Goal: Task Accomplishment & Management: Manage account settings

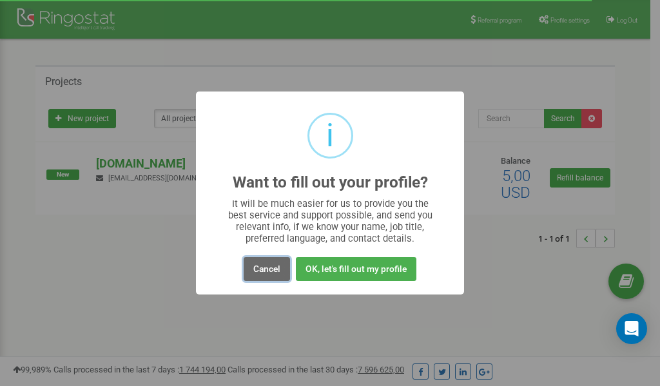
click at [268, 271] on button "Cancel" at bounding box center [267, 269] width 46 height 24
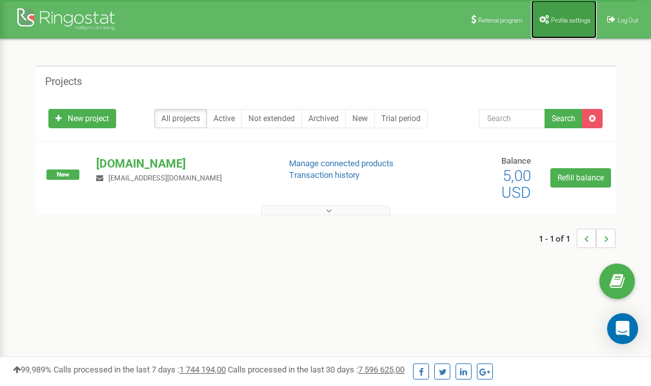
click at [569, 23] on link "Profile settings" at bounding box center [564, 19] width 66 height 39
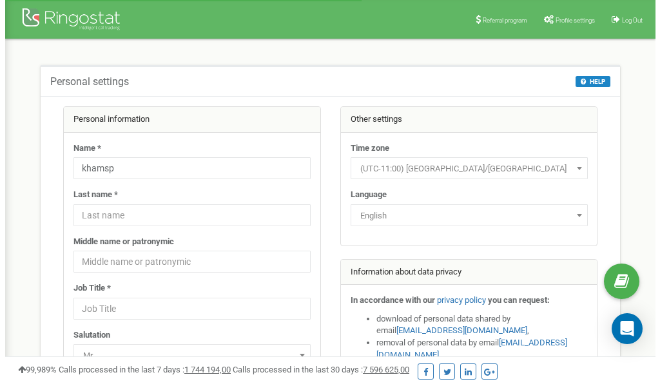
scroll to position [65, 0]
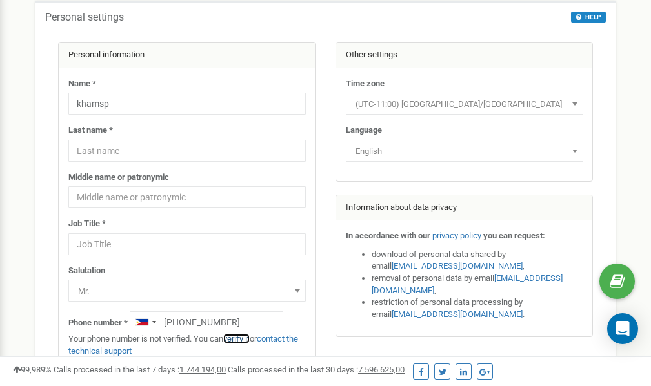
click at [241, 339] on link "verify it" at bounding box center [236, 339] width 26 height 10
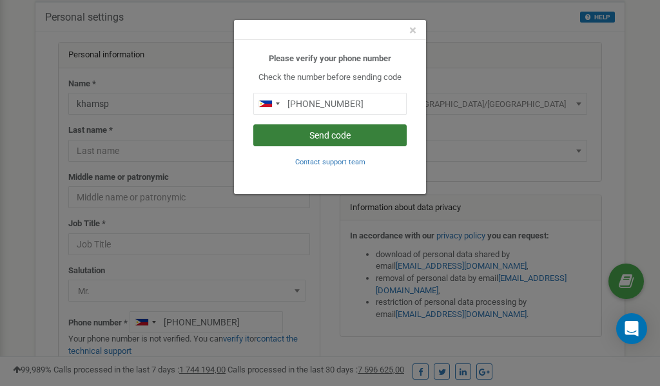
click at [339, 138] on button "Send code" at bounding box center [330, 135] width 154 height 22
